Goal: Check status: Check status

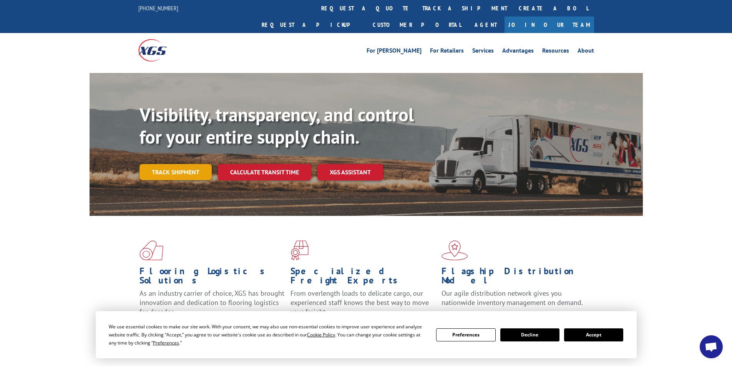
click at [182, 164] on link "Track shipment" at bounding box center [175, 172] width 72 height 16
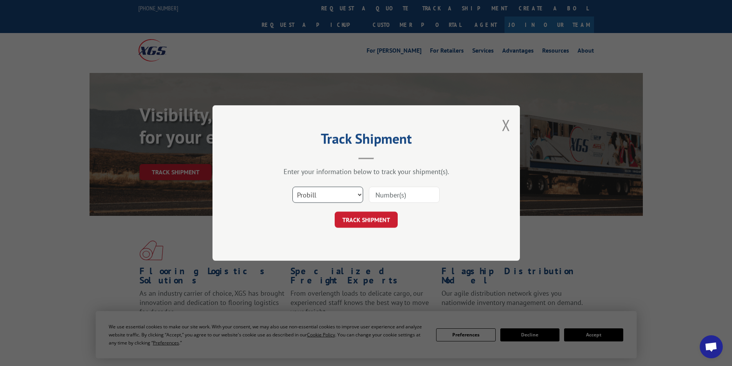
click at [358, 193] on select "Select category... Probill BOL PO" at bounding box center [327, 195] width 71 height 16
select select "bol"
click at [292, 187] on select "Select category... Probill BOL PO" at bounding box center [327, 195] width 71 height 16
click at [400, 190] on input at bounding box center [404, 195] width 71 height 16
type input "17477827"
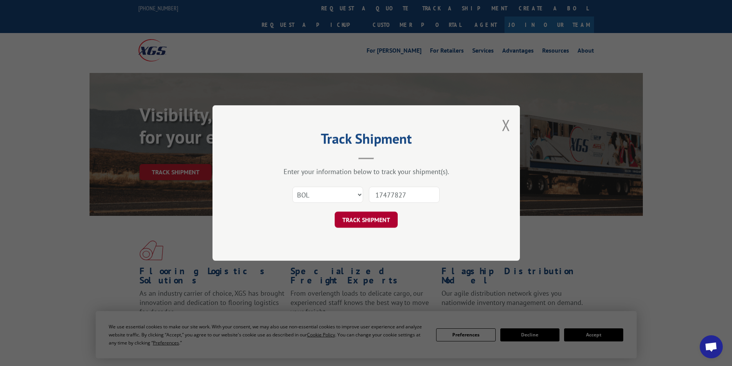
click at [368, 217] on button "TRACK SHIPMENT" at bounding box center [366, 220] width 63 height 16
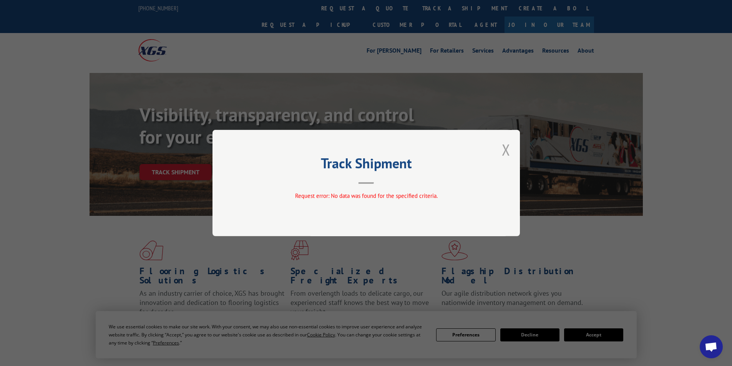
click at [506, 149] on button "Close modal" at bounding box center [506, 149] width 8 height 20
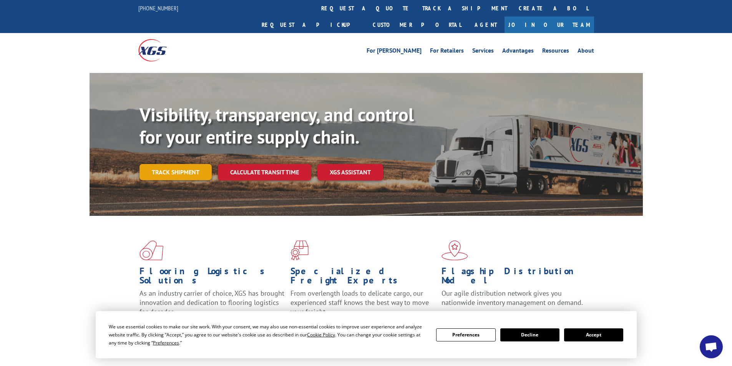
click at [163, 164] on link "Track shipment" at bounding box center [175, 172] width 72 height 16
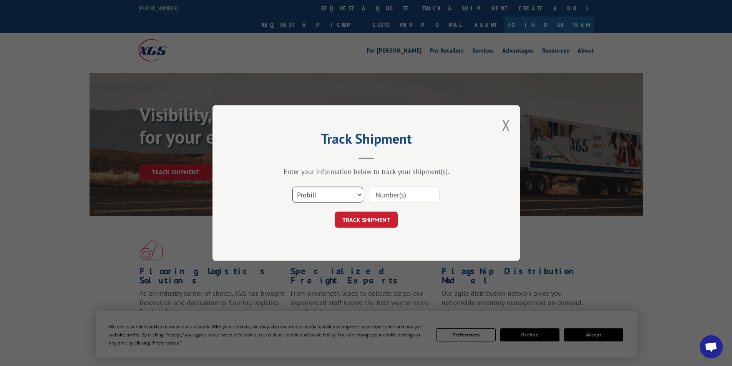
click at [353, 194] on select "Select category... Probill BOL PO" at bounding box center [327, 195] width 71 height 16
select select "bol"
click at [292, 187] on select "Select category... Probill BOL PO" at bounding box center [327, 195] width 71 height 16
click at [392, 195] on input at bounding box center [404, 195] width 71 height 16
type input "17477827"
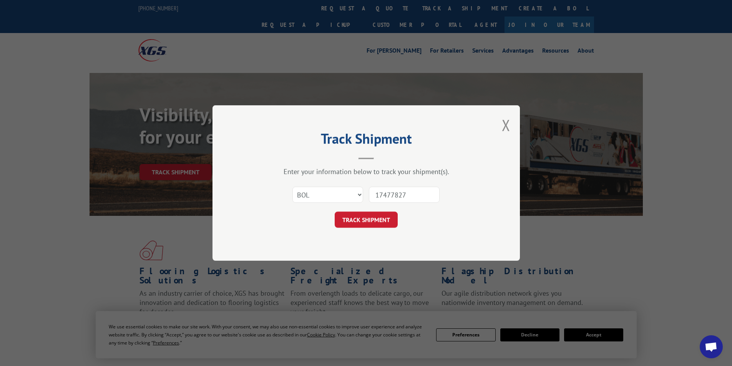
click button "TRACK SHIPMENT" at bounding box center [366, 220] width 63 height 16
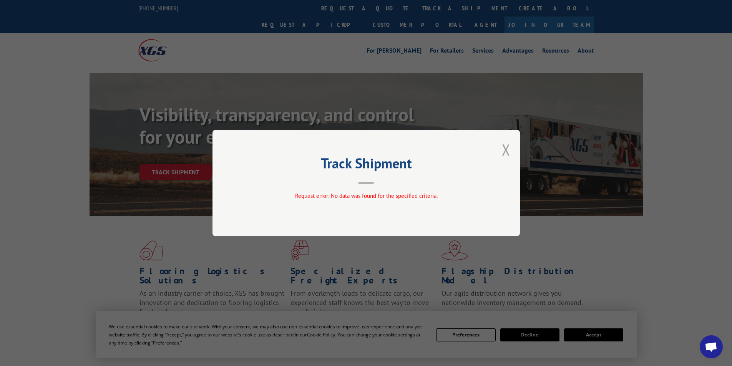
click at [506, 151] on button "Close modal" at bounding box center [506, 149] width 8 height 20
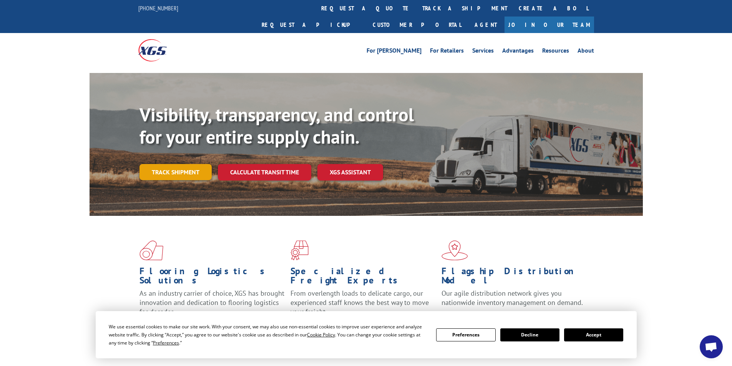
click at [178, 164] on link "Track shipment" at bounding box center [175, 172] width 72 height 16
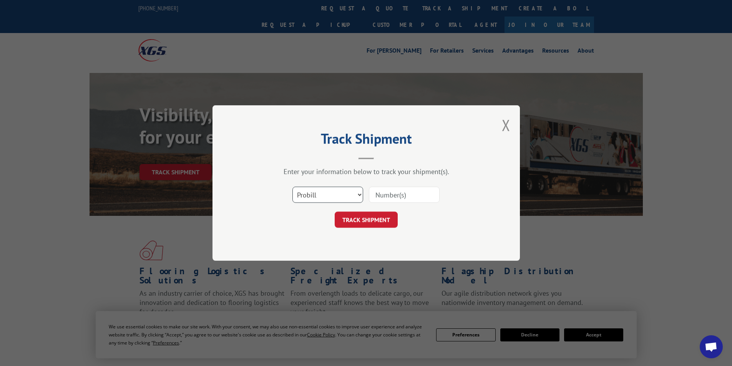
click at [332, 193] on select "Select category... Probill BOL PO" at bounding box center [327, 195] width 71 height 16
select select "bol"
click at [292, 187] on select "Select category... Probill BOL PO" at bounding box center [327, 195] width 71 height 16
click at [389, 193] on input at bounding box center [404, 195] width 71 height 16
type input "17477827"
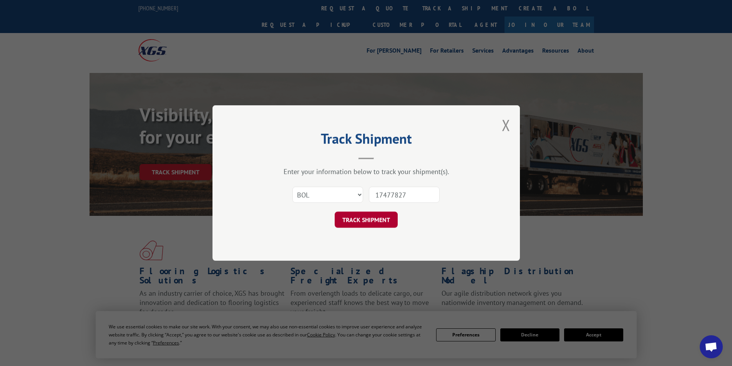
click at [365, 219] on button "TRACK SHIPMENT" at bounding box center [366, 220] width 63 height 16
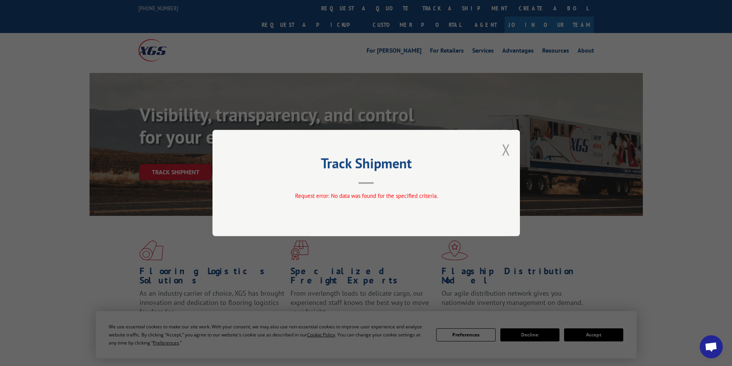
click at [506, 154] on button "Close modal" at bounding box center [506, 149] width 8 height 20
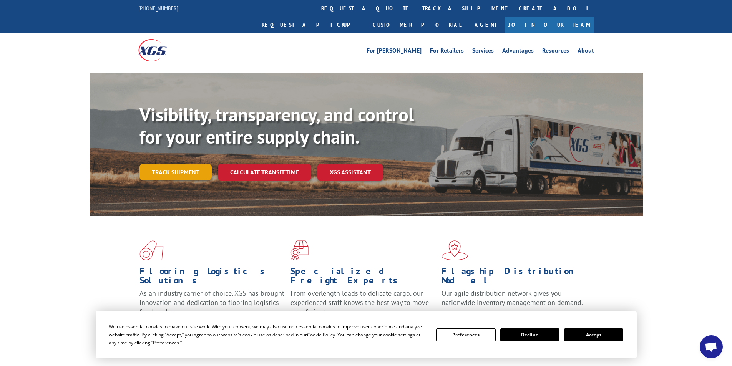
click at [164, 164] on link "Track shipment" at bounding box center [175, 172] width 72 height 16
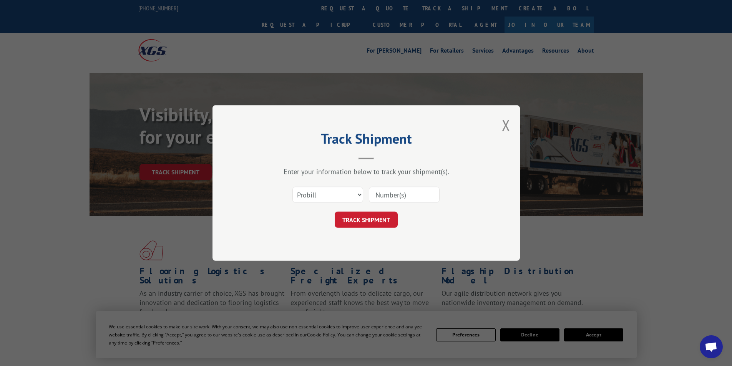
click at [405, 196] on input at bounding box center [404, 195] width 71 height 16
type input "17477827"
click at [363, 219] on button "TRACK SHIPMENT" at bounding box center [366, 220] width 63 height 16
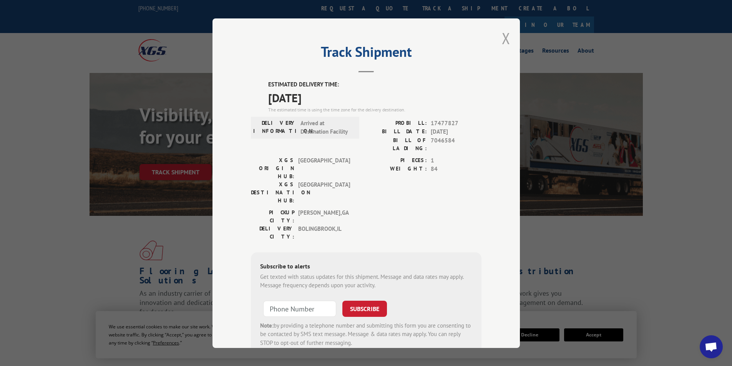
click at [503, 35] on button "Close modal" at bounding box center [506, 38] width 8 height 20
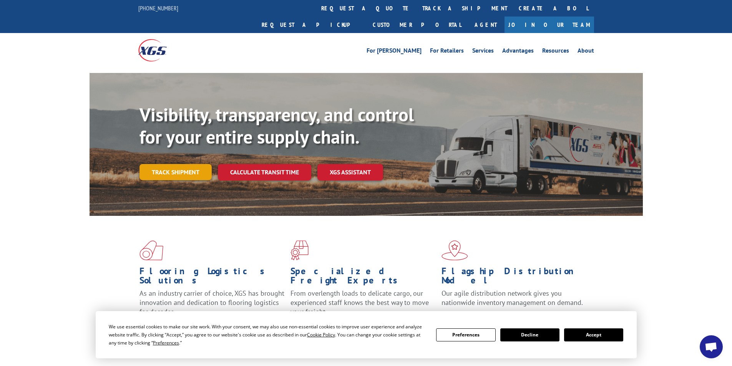
click at [167, 164] on link "Track shipment" at bounding box center [175, 172] width 72 height 16
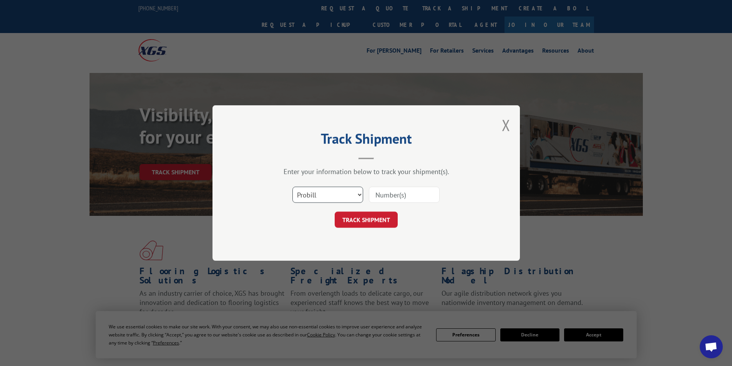
click at [320, 192] on select "Select category... Probill BOL PO" at bounding box center [327, 195] width 71 height 16
select select "bol"
click at [292, 187] on select "Select category... Probill BOL PO" at bounding box center [327, 195] width 71 height 16
click at [388, 196] on input at bounding box center [404, 195] width 71 height 16
type input "5512019"
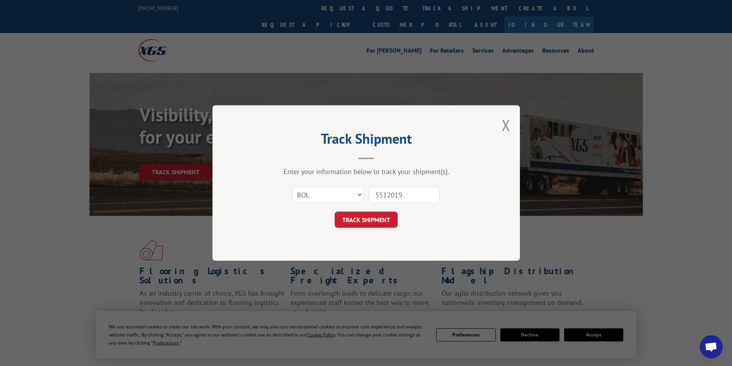
click button "TRACK SHIPMENT" at bounding box center [366, 220] width 63 height 16
